Goal: Information Seeking & Learning: Check status

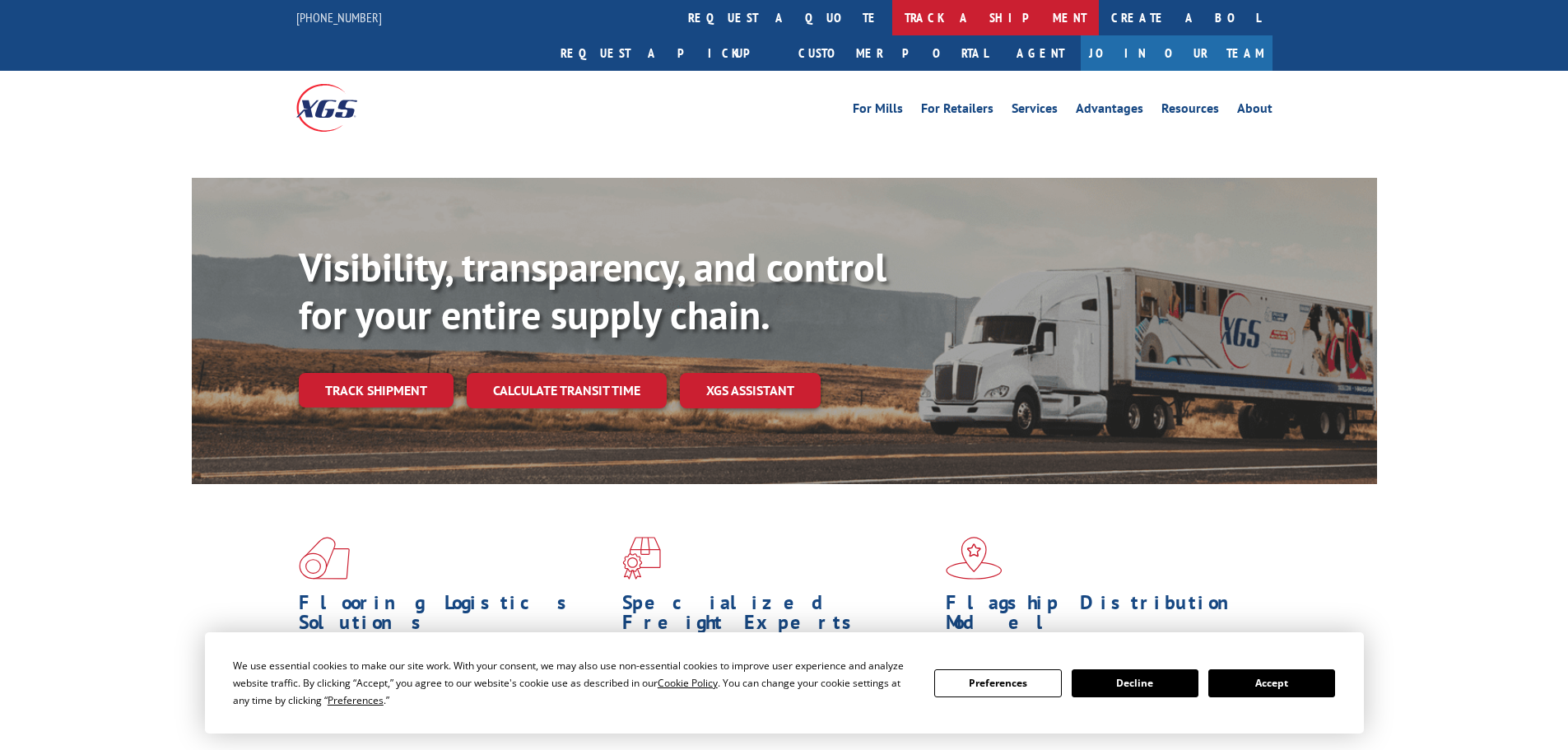
click at [892, 22] on link "track a shipment" at bounding box center [995, 18] width 206 height 35
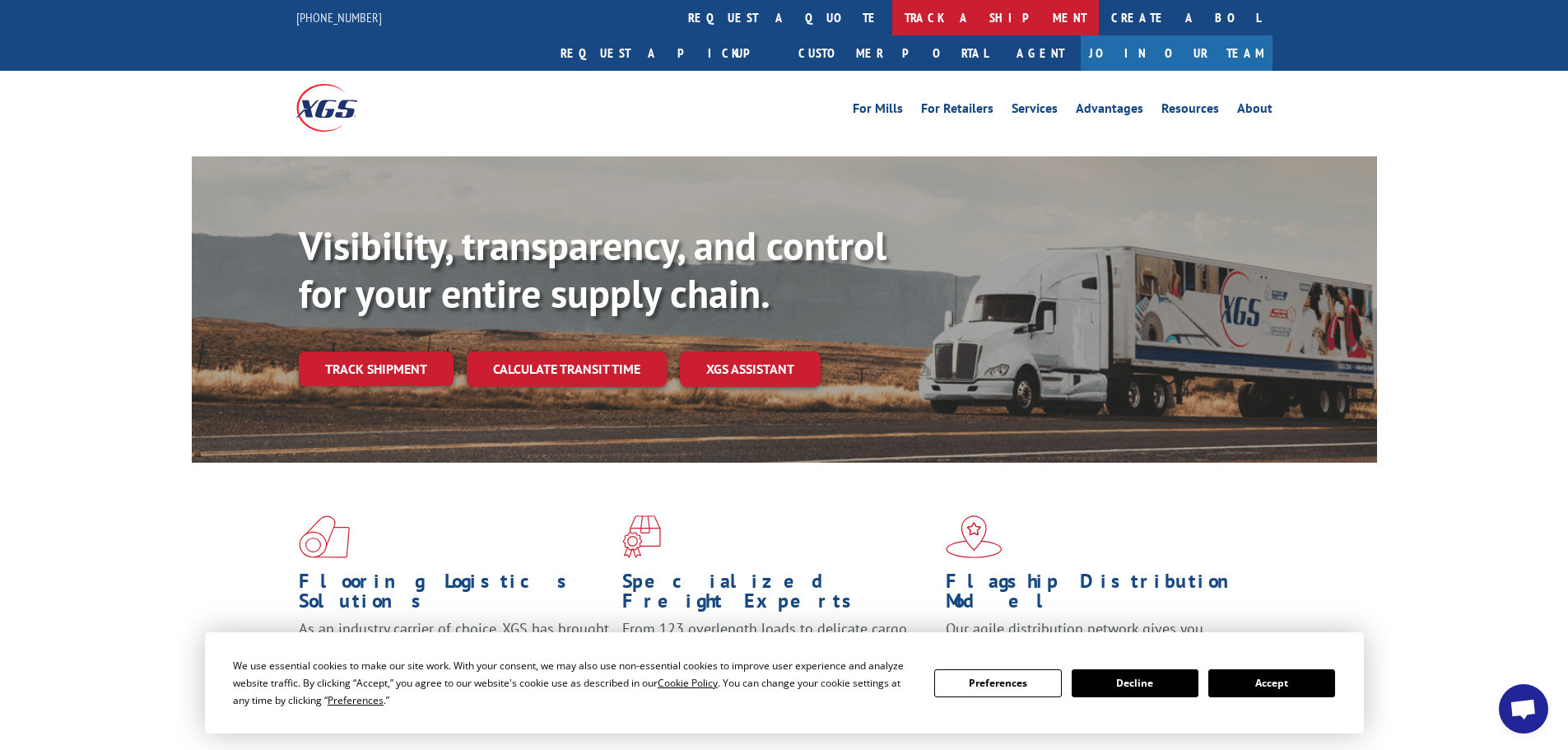
click at [892, 28] on link "track a shipment" at bounding box center [995, 18] width 206 height 35
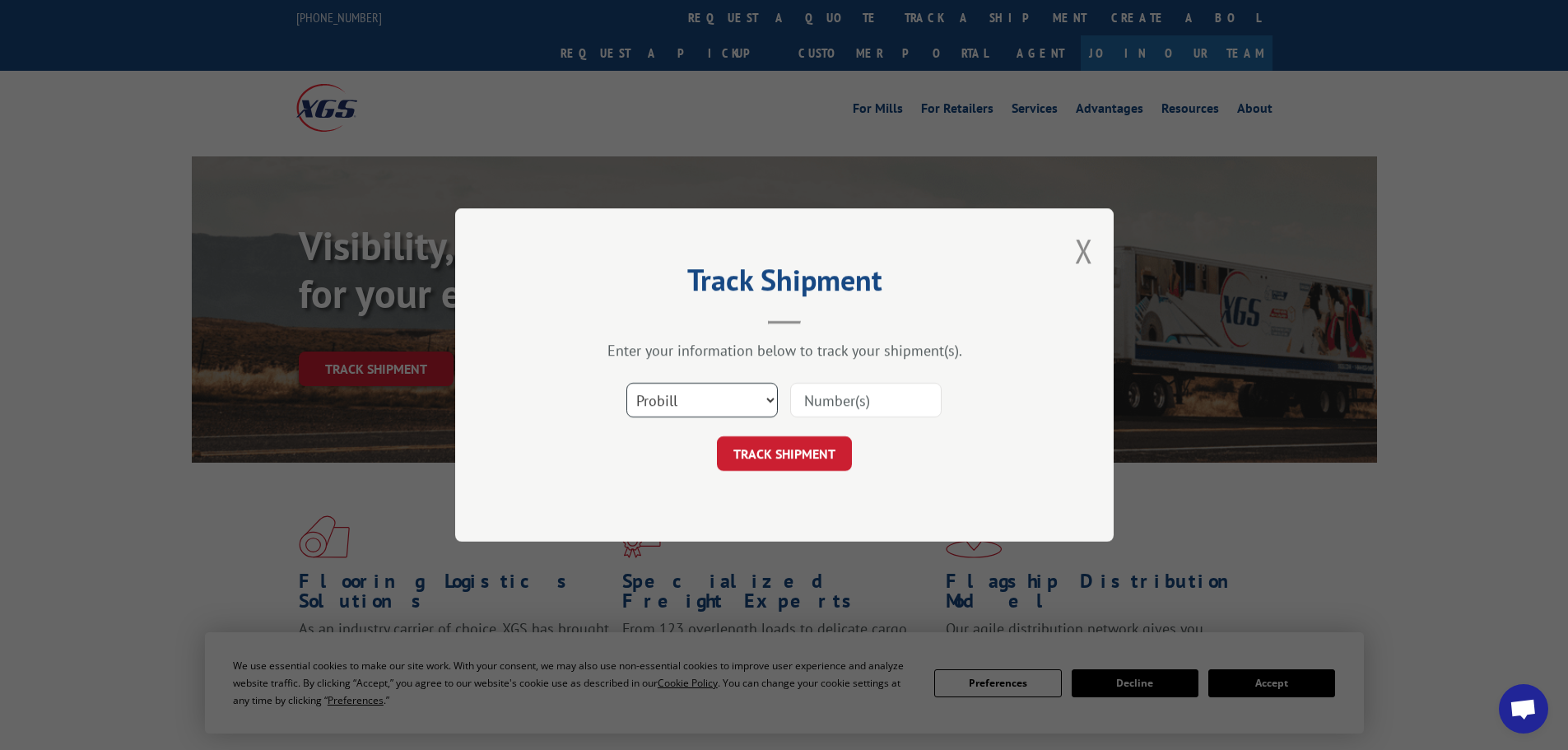
click at [727, 407] on select "Select category... Probill BOL PO" at bounding box center [701, 400] width 152 height 34
select select "po"
click at [626, 383] on select "Select category... Probill BOL PO" at bounding box center [701, 400] width 152 height 34
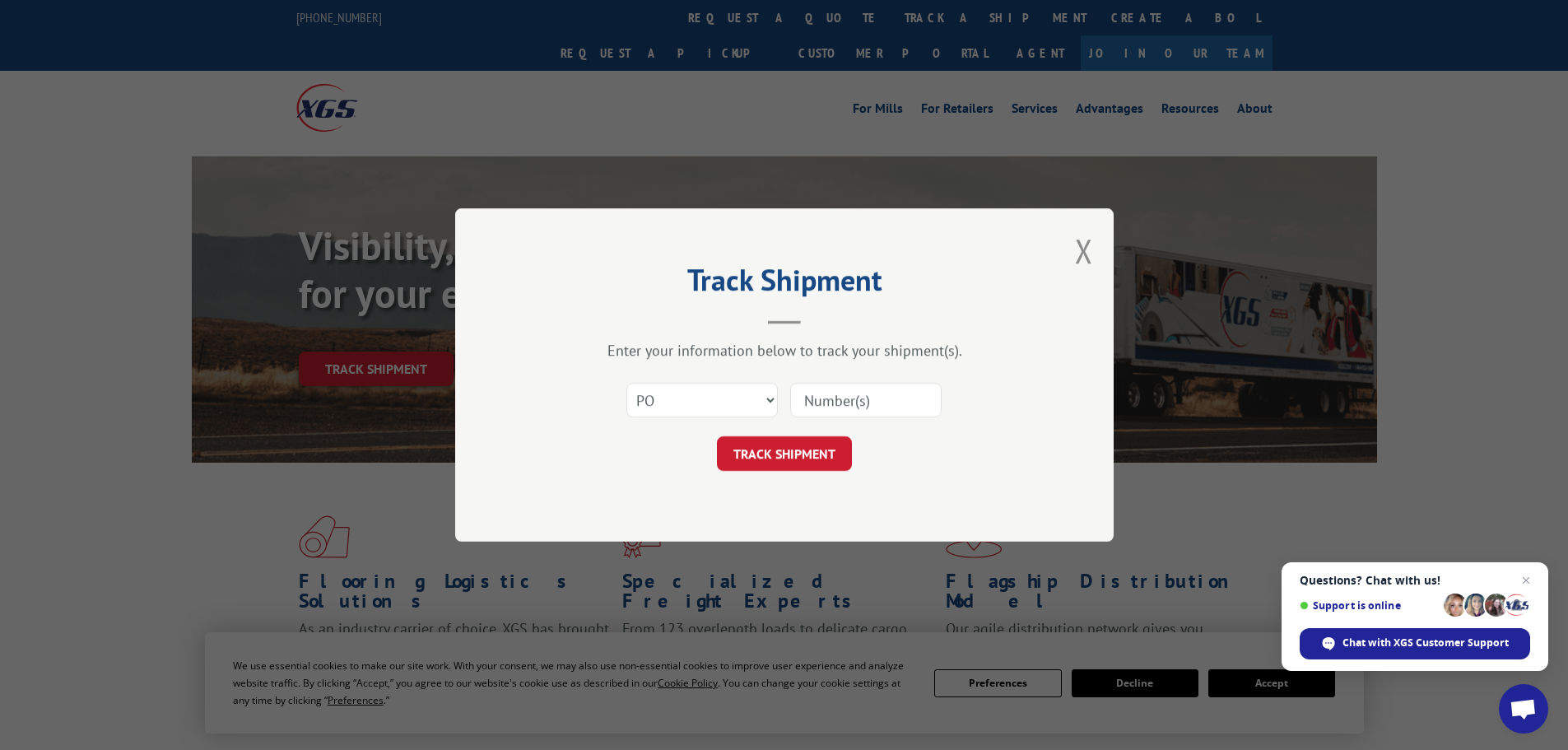
click at [825, 393] on input at bounding box center [866, 400] width 152 height 34
type input "23501827"
click button "TRACK SHIPMENT" at bounding box center [785, 453] width 135 height 34
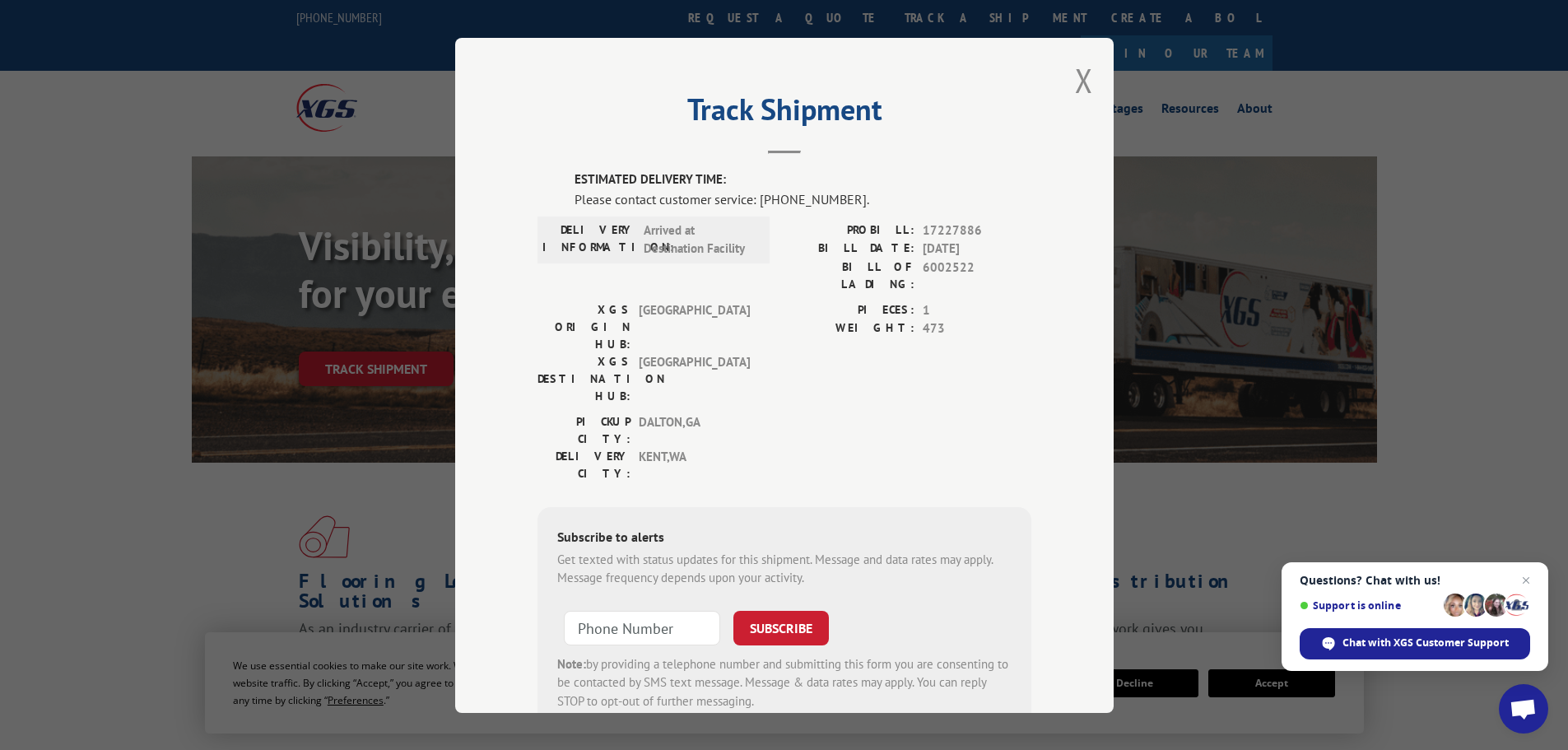
drag, startPoint x: 1093, startPoint y: 75, endPoint x: 883, endPoint y: 115, distance: 213.8
click at [1093, 76] on div "Track Shipment ESTIMATED DELIVERY TIME: Please contact customer service: [PHONE…" at bounding box center [784, 375] width 658 height 675
click at [1084, 95] on button "Close modal" at bounding box center [1083, 81] width 18 height 44
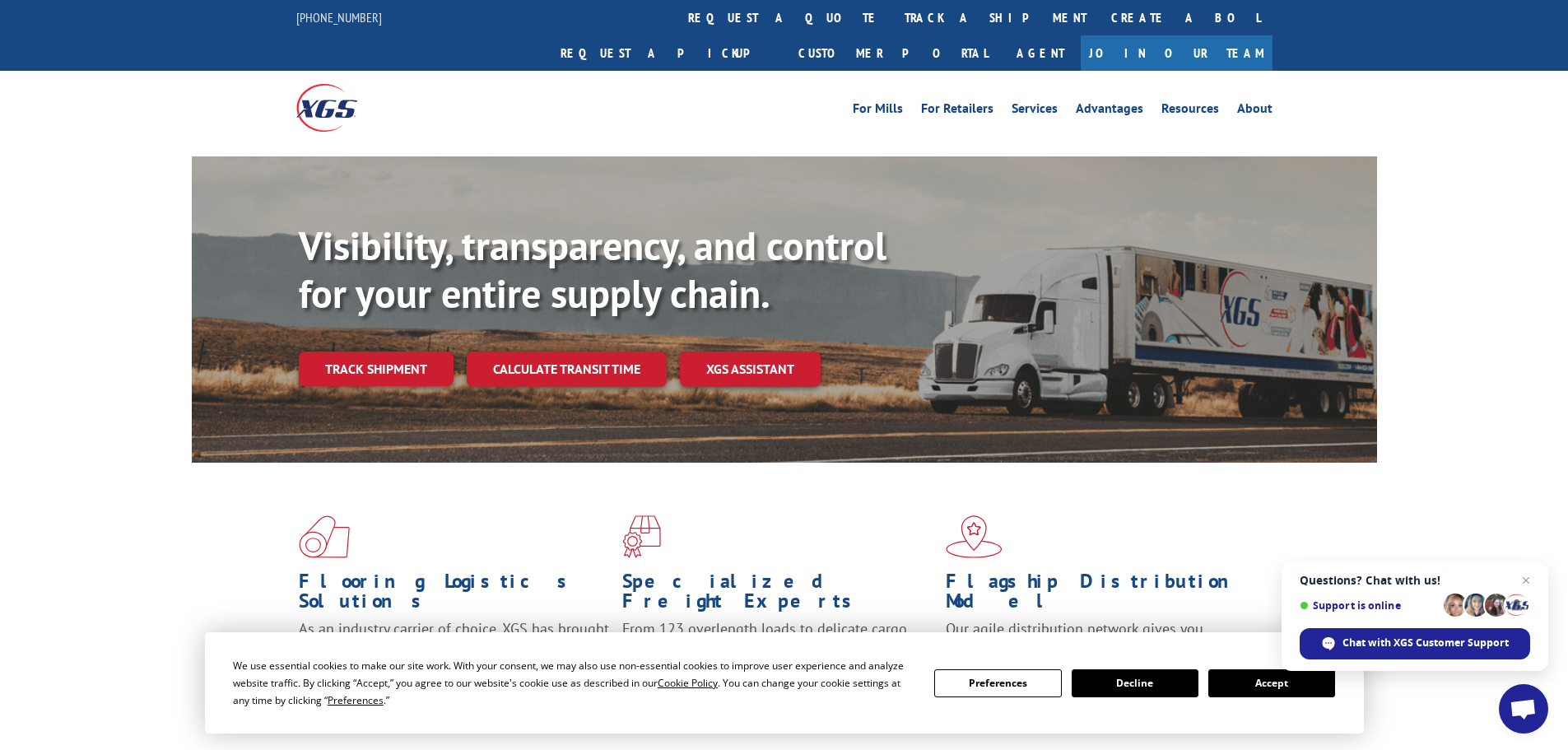
drag, startPoint x: 708, startPoint y: 13, endPoint x: 712, endPoint y: 30, distance: 17.5
click at [892, 13] on link "track a shipment" at bounding box center [995, 18] width 206 height 35
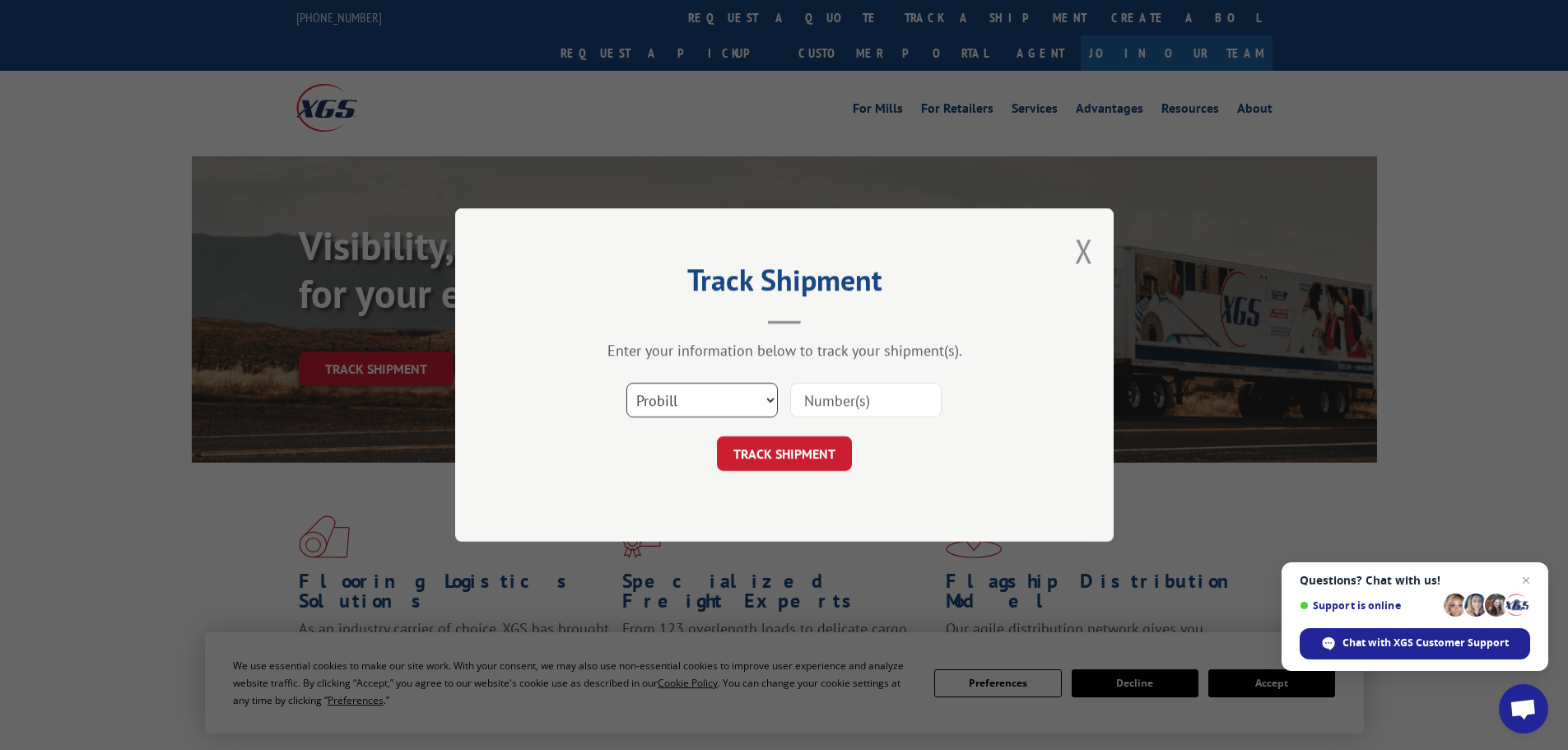
click at [642, 415] on select "Select category... Probill BOL PO" at bounding box center [701, 400] width 152 height 34
select select "po"
click at [626, 383] on select "Select category... Probill BOL PO" at bounding box center [701, 400] width 152 height 34
click at [818, 403] on input at bounding box center [866, 400] width 152 height 34
type input "23501468"
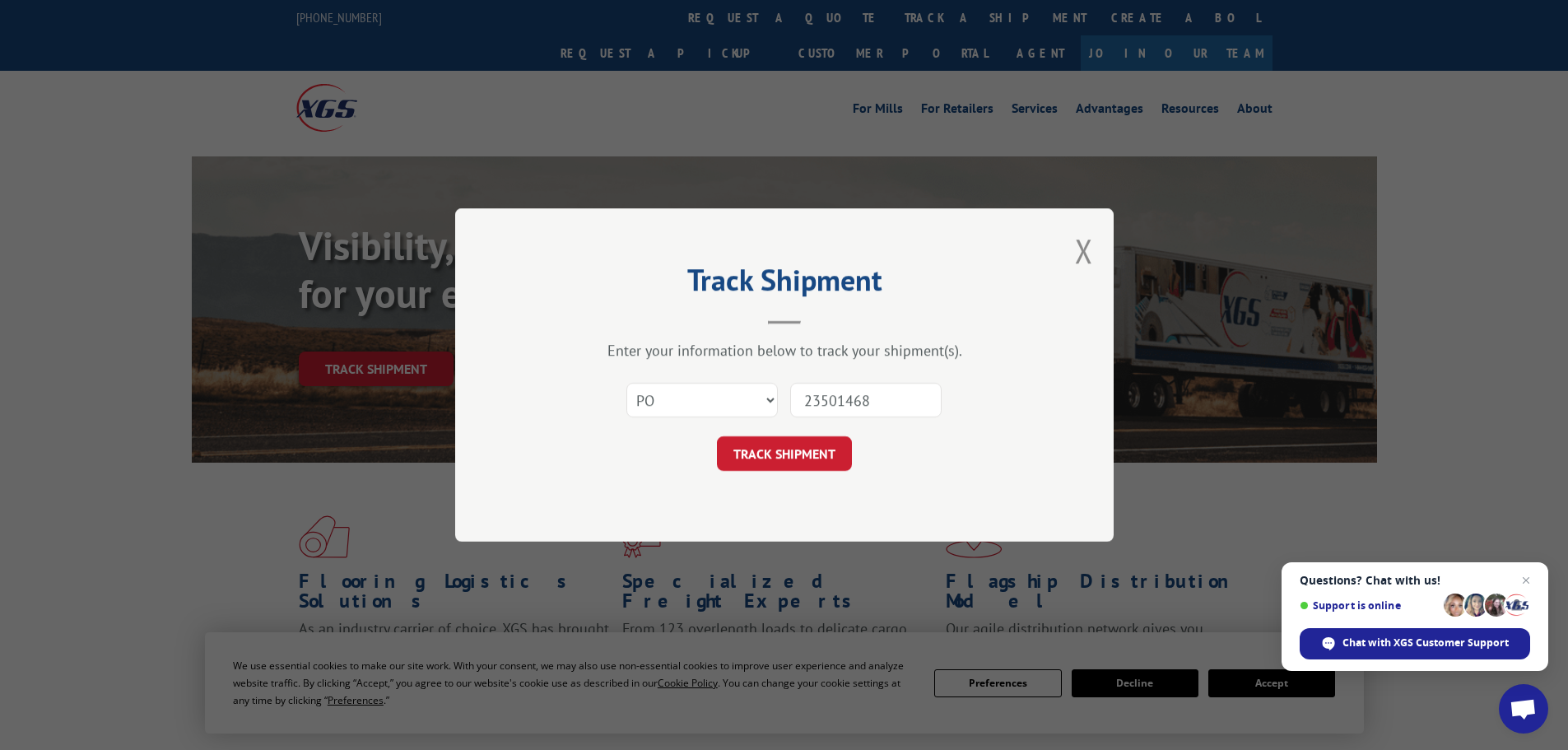
click button "TRACK SHIPMENT" at bounding box center [785, 453] width 135 height 34
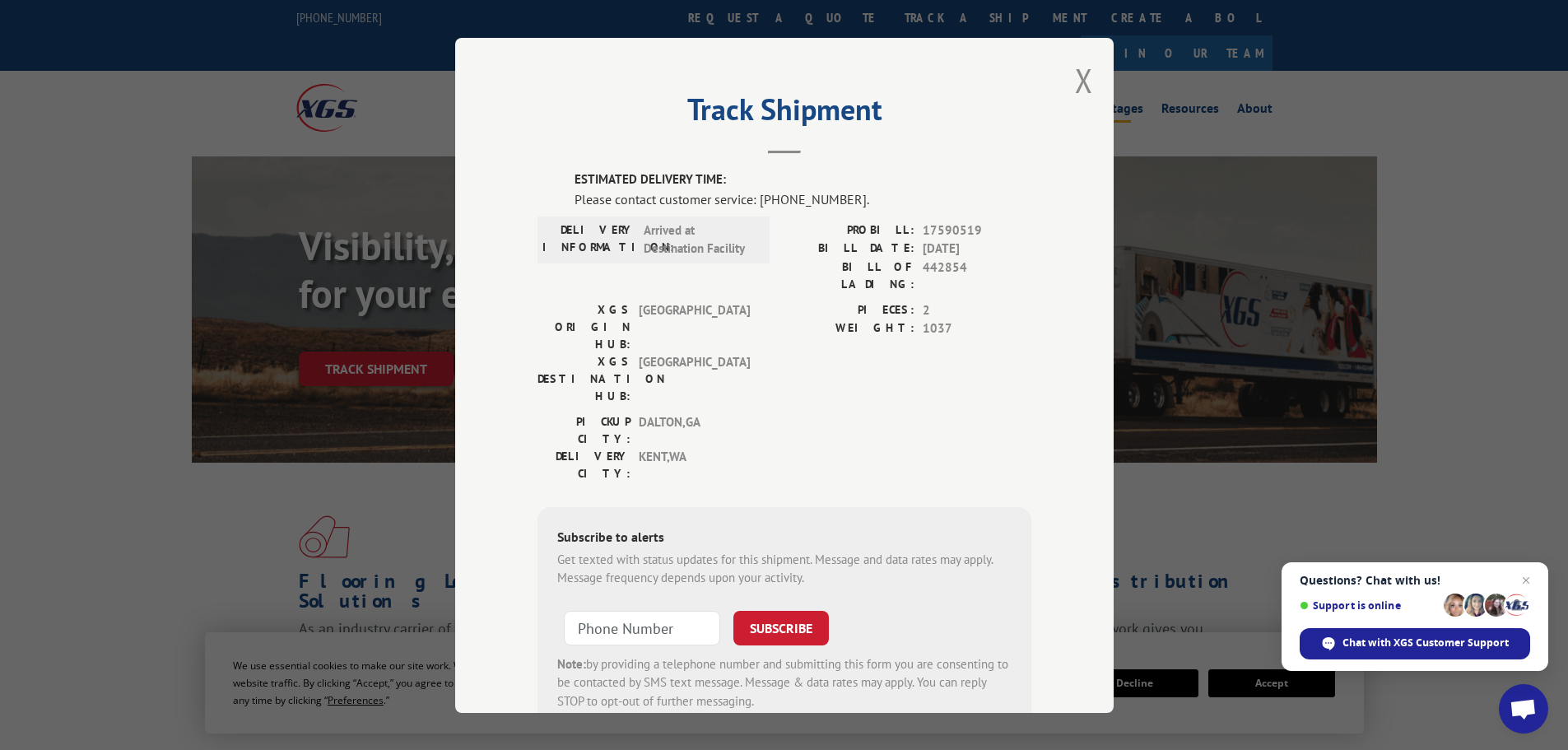
click at [1082, 79] on button "Close modal" at bounding box center [1083, 81] width 18 height 44
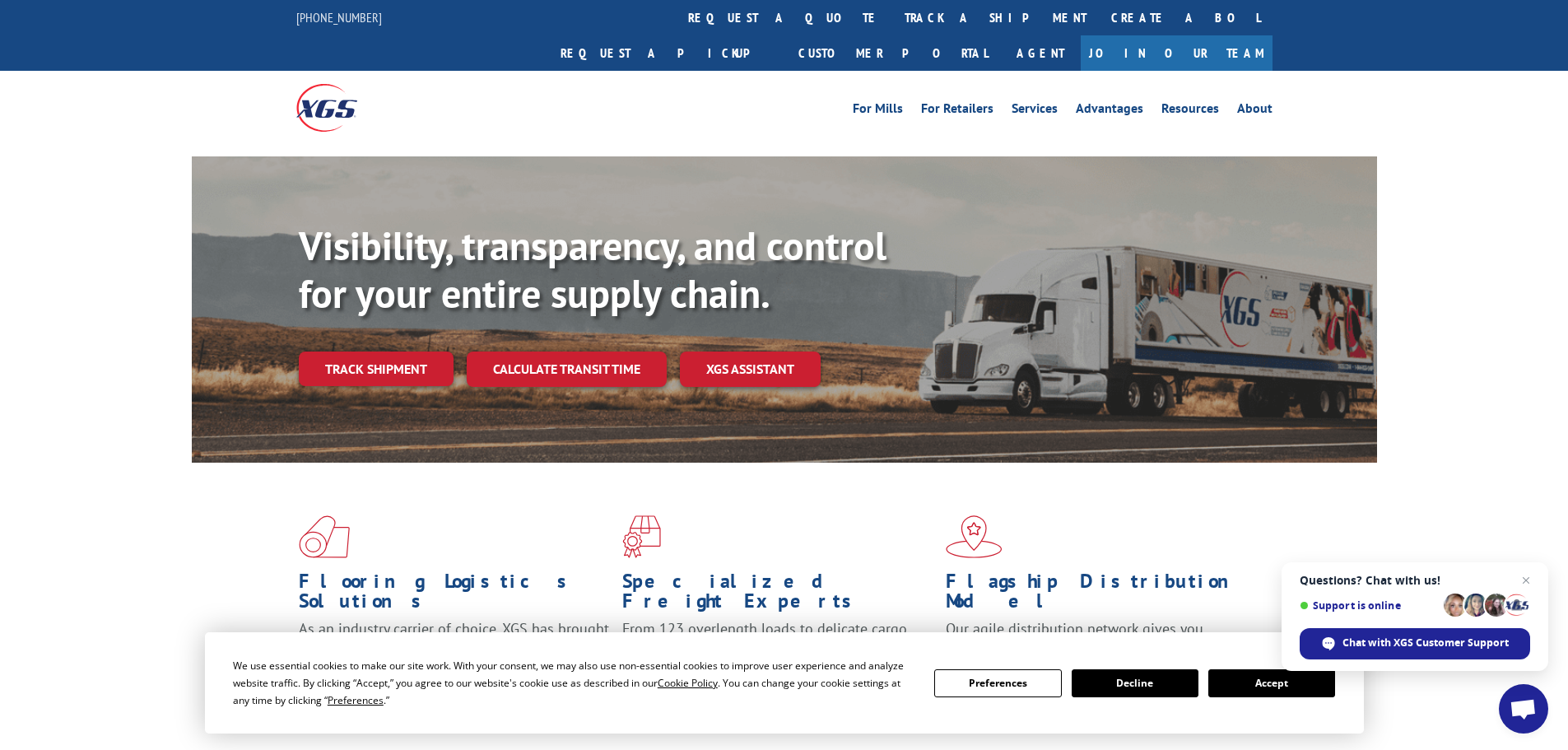
click at [892, 10] on link "track a shipment" at bounding box center [995, 18] width 206 height 35
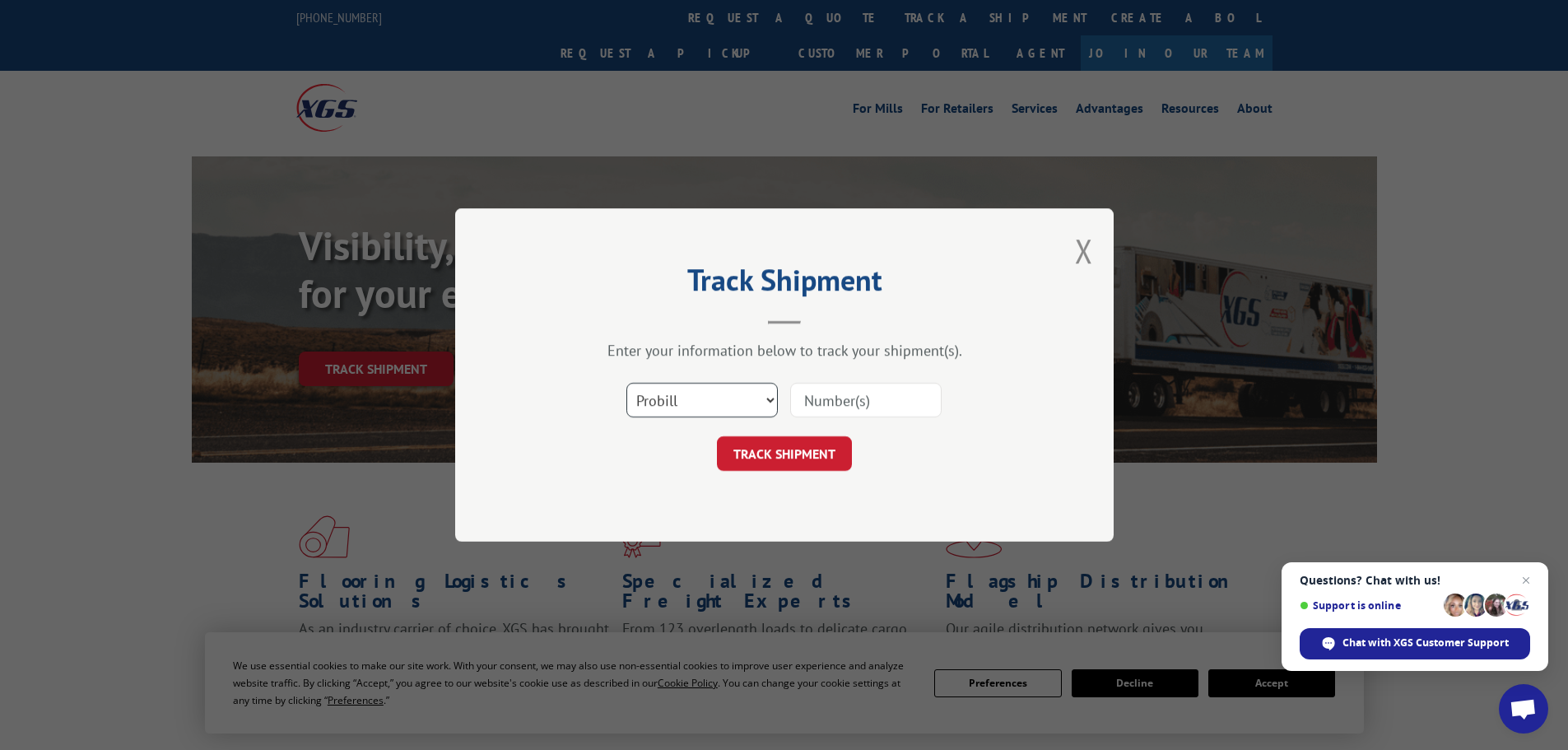
drag, startPoint x: 664, startPoint y: 383, endPoint x: 685, endPoint y: 415, distance: 38.3
click at [685, 415] on select "Select category... Probill BOL PO" at bounding box center [701, 400] width 152 height 34
select select "po"
click at [626, 383] on select "Select category... Probill BOL PO" at bounding box center [701, 400] width 152 height 34
drag, startPoint x: 836, startPoint y: 391, endPoint x: 840, endPoint y: 402, distance: 11.7
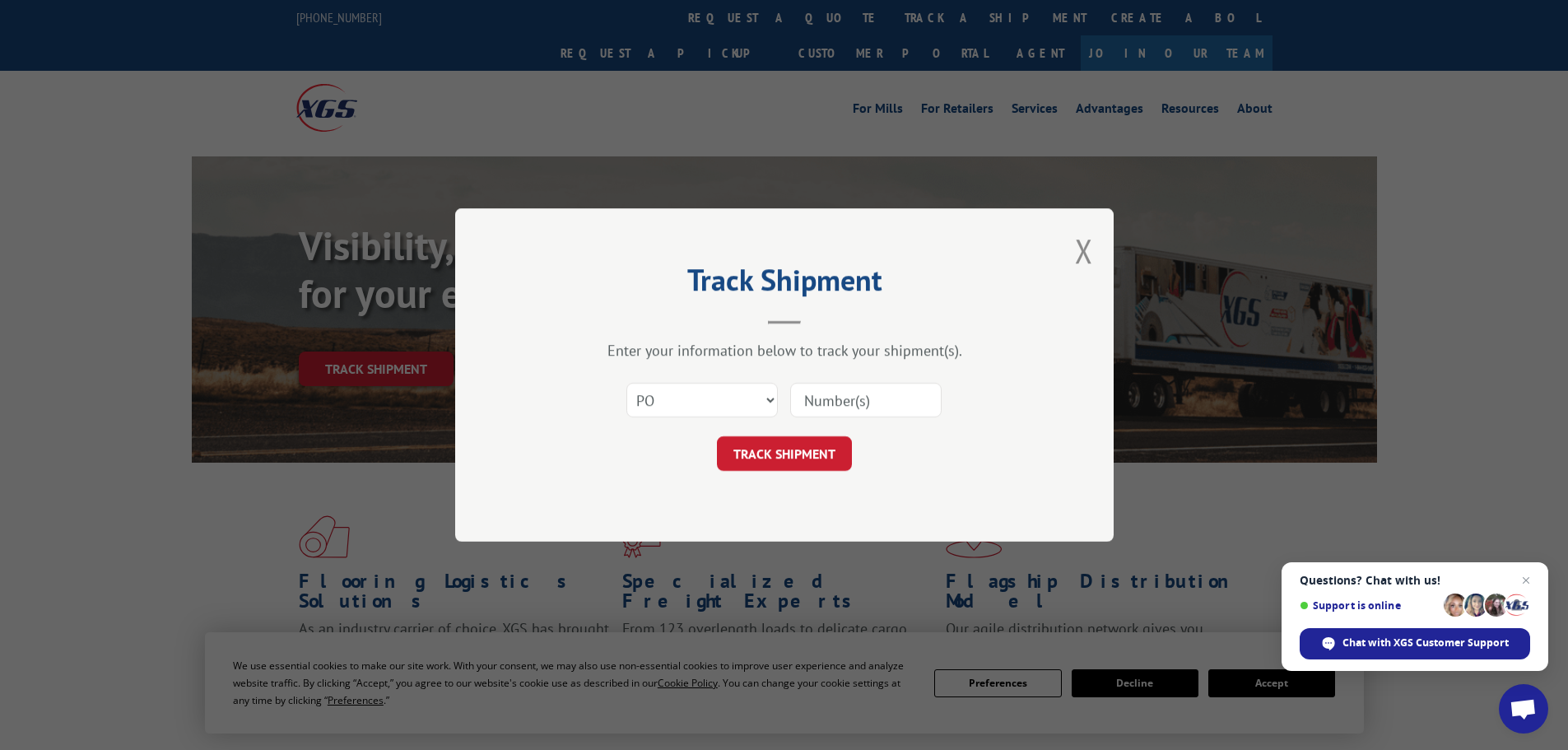
click at [838, 396] on input at bounding box center [866, 400] width 152 height 34
type input "23501862"
click at [717, 436] on button "TRACK SHIPMENT" at bounding box center [785, 453] width 135 height 34
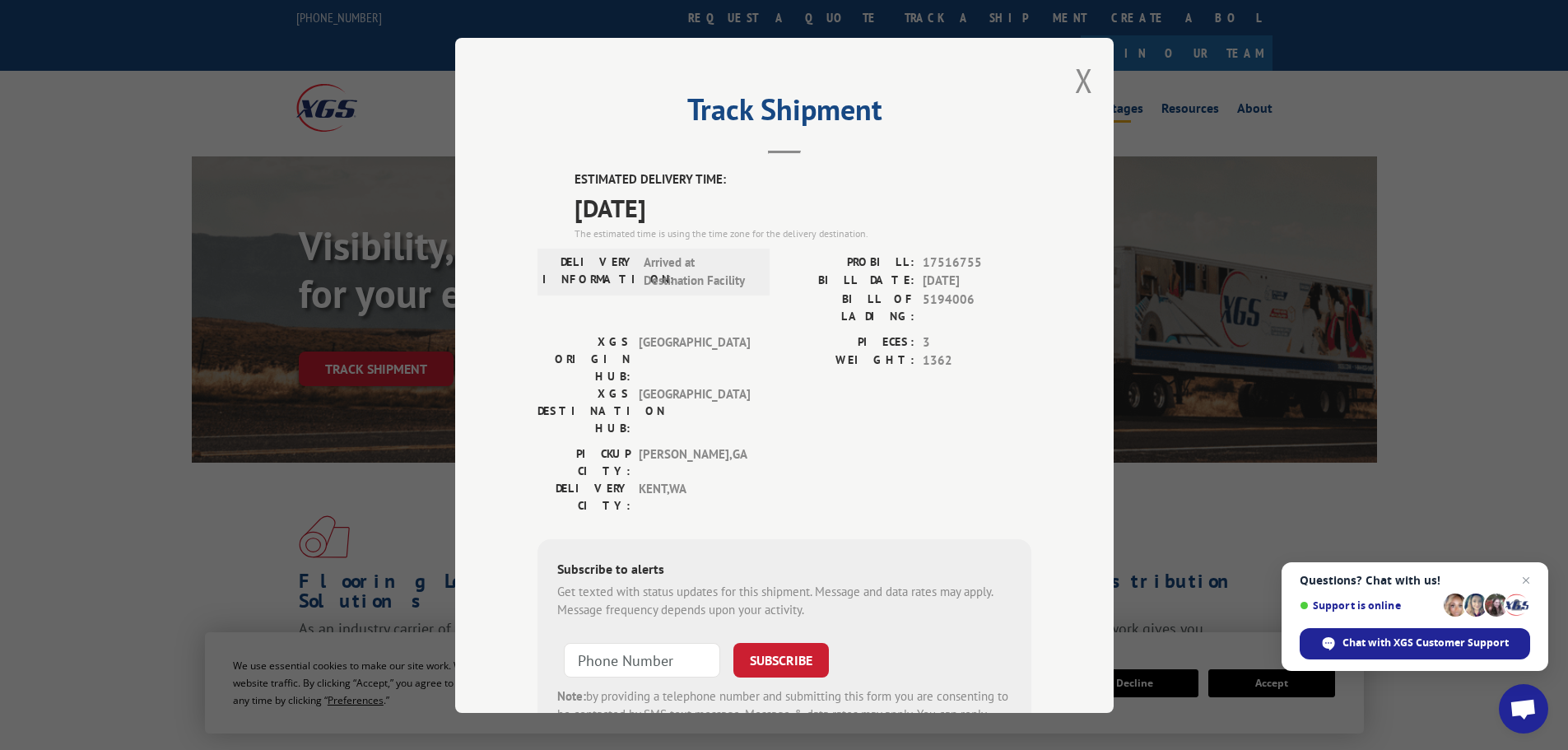
click at [1075, 81] on button "Close modal" at bounding box center [1083, 81] width 18 height 44
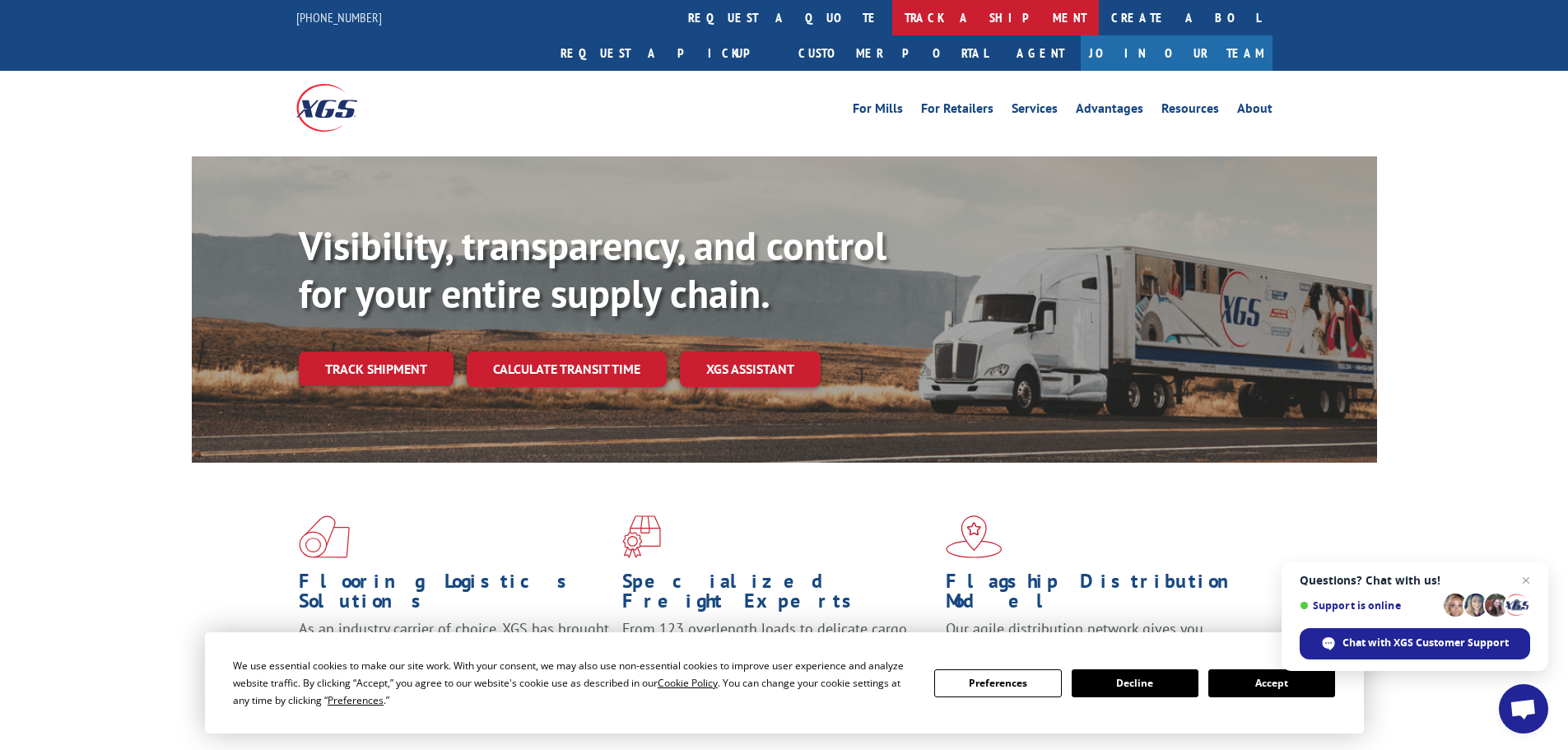
click at [892, 26] on link "track a shipment" at bounding box center [995, 18] width 206 height 35
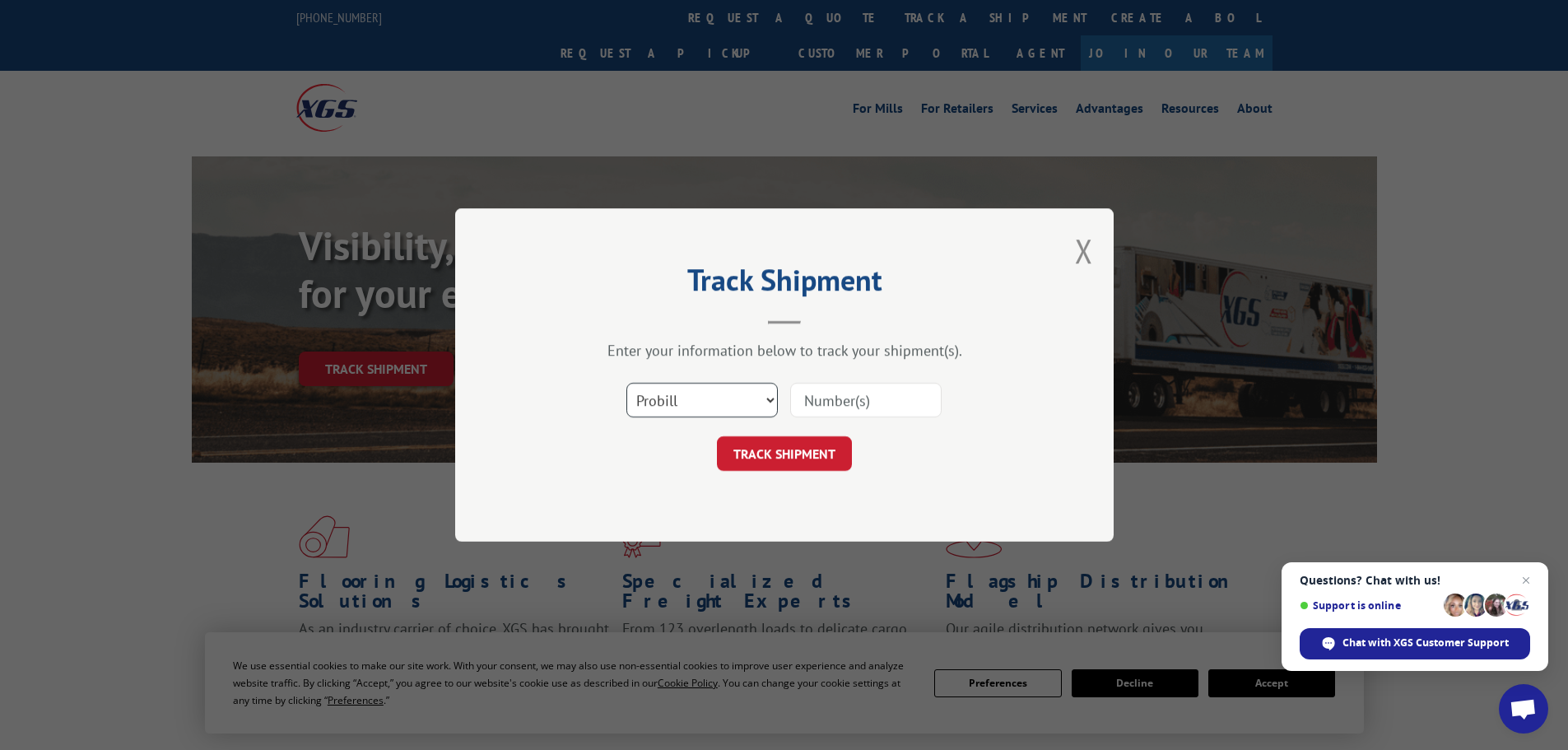
click at [692, 412] on select "Select category... Probill BOL PO" at bounding box center [701, 400] width 152 height 34
select select "po"
click at [626, 383] on select "Select category... Probill BOL PO" at bounding box center [701, 400] width 152 height 34
click at [813, 414] on input at bounding box center [866, 400] width 152 height 34
type input "23502033"
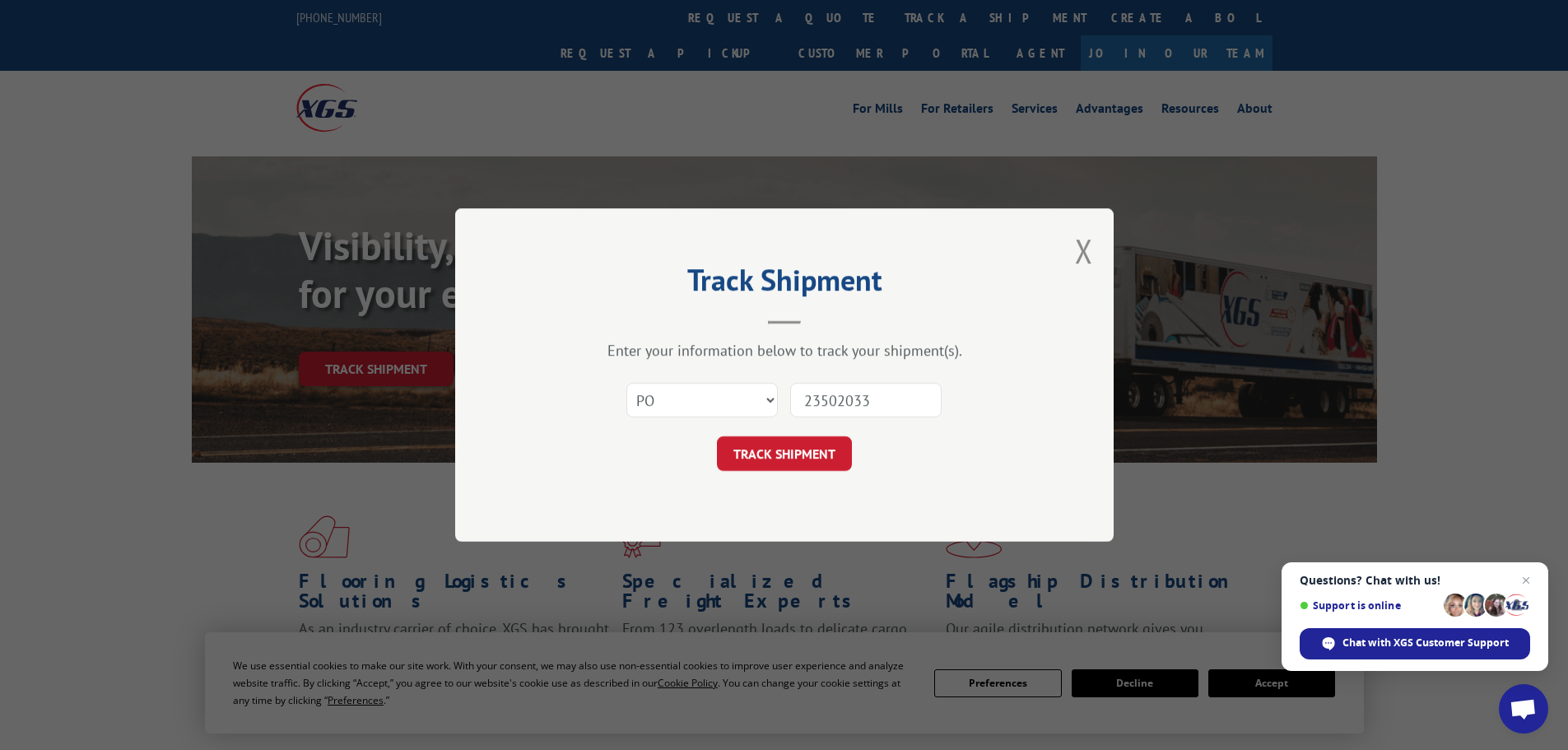
click button "TRACK SHIPMENT" at bounding box center [785, 453] width 135 height 34
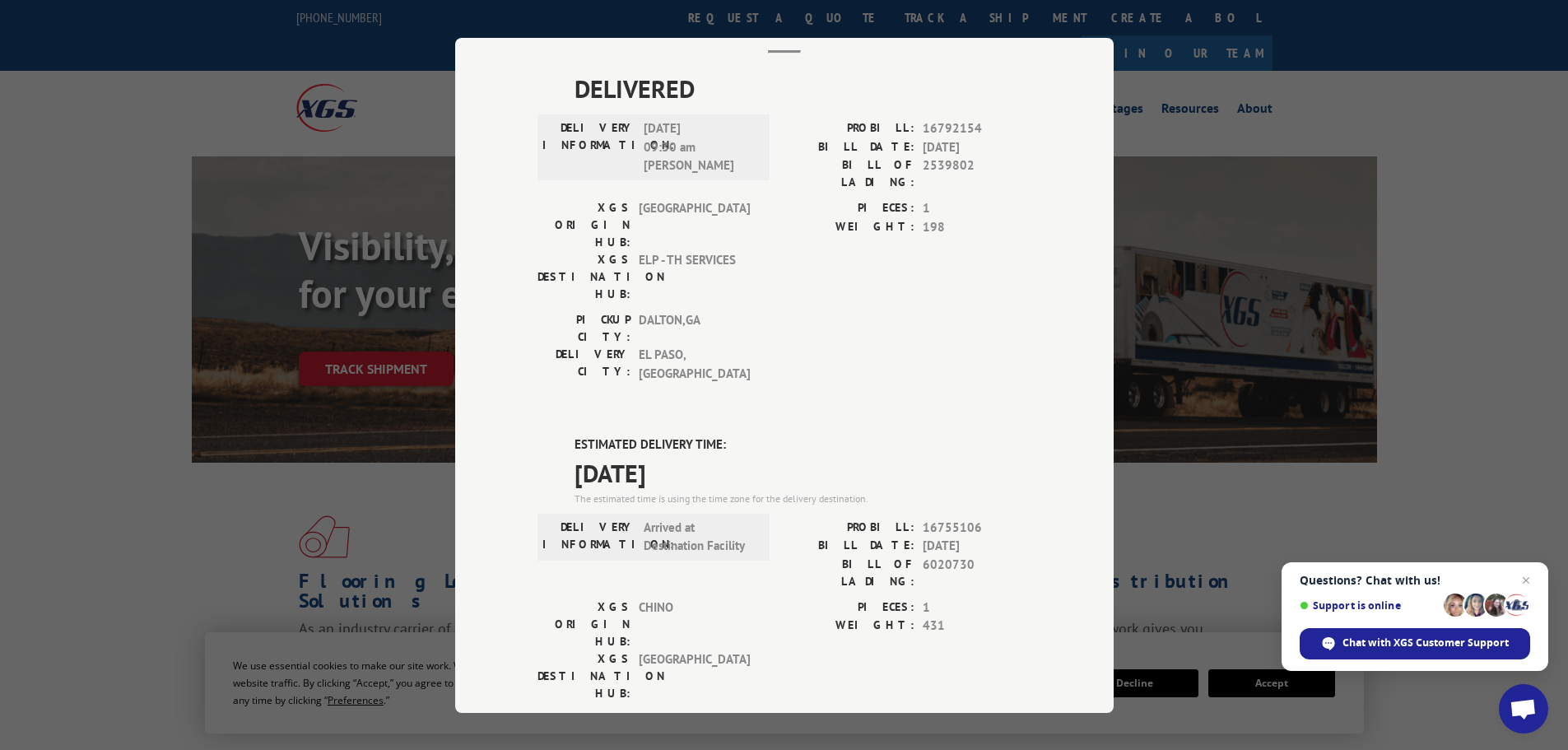
scroll to position [335, 0]
